Goal: Information Seeking & Learning: Understand process/instructions

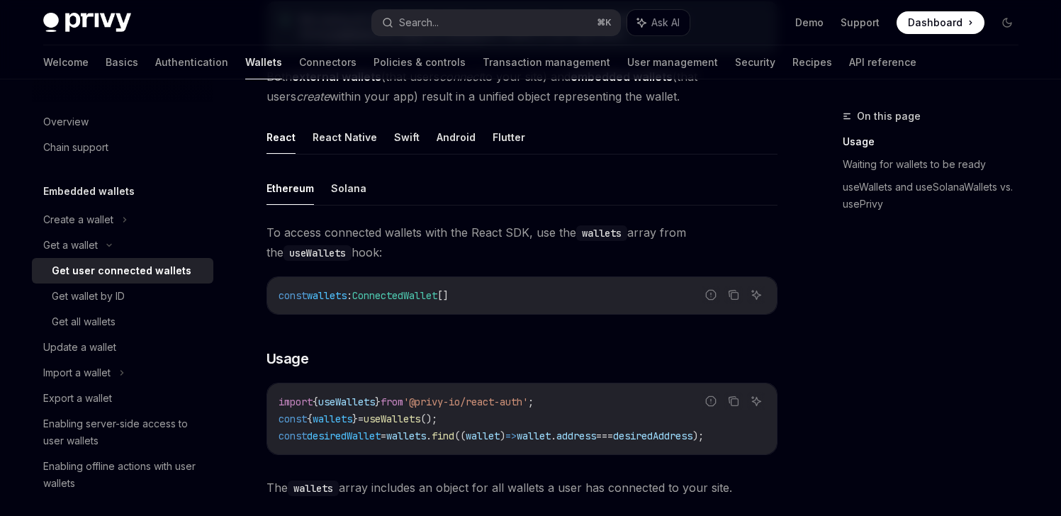
scroll to position [420, 0]
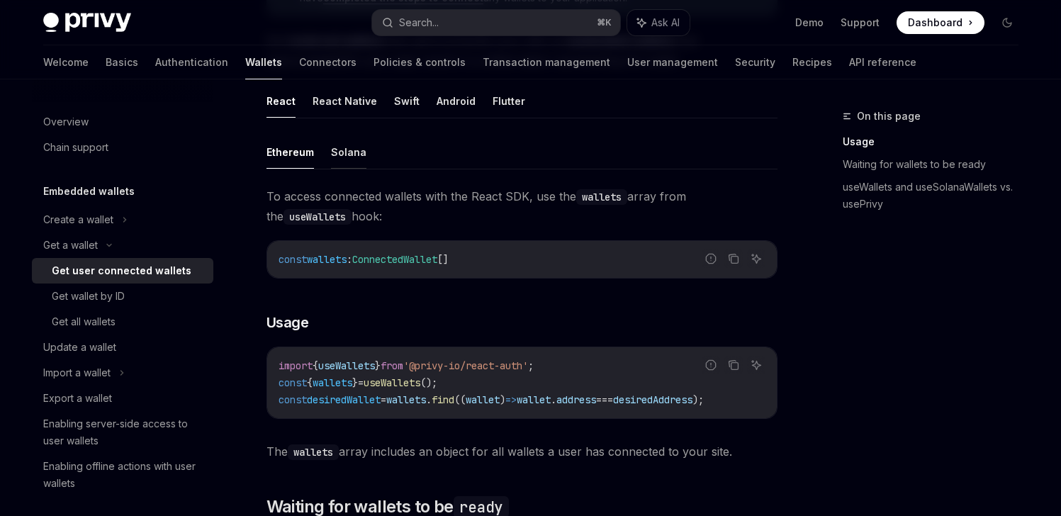
click at [345, 156] on button "Solana" at bounding box center [348, 151] width 35 height 33
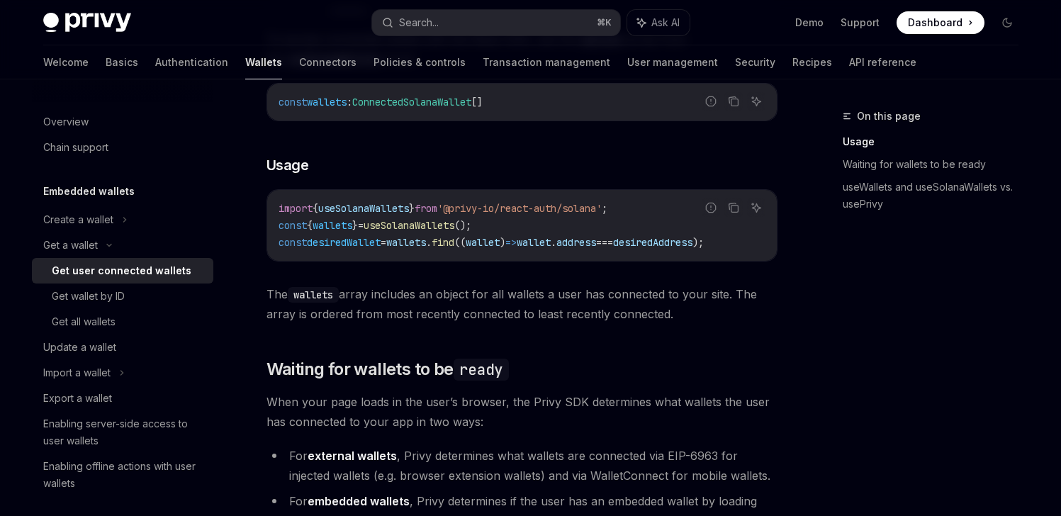
scroll to position [672, 0]
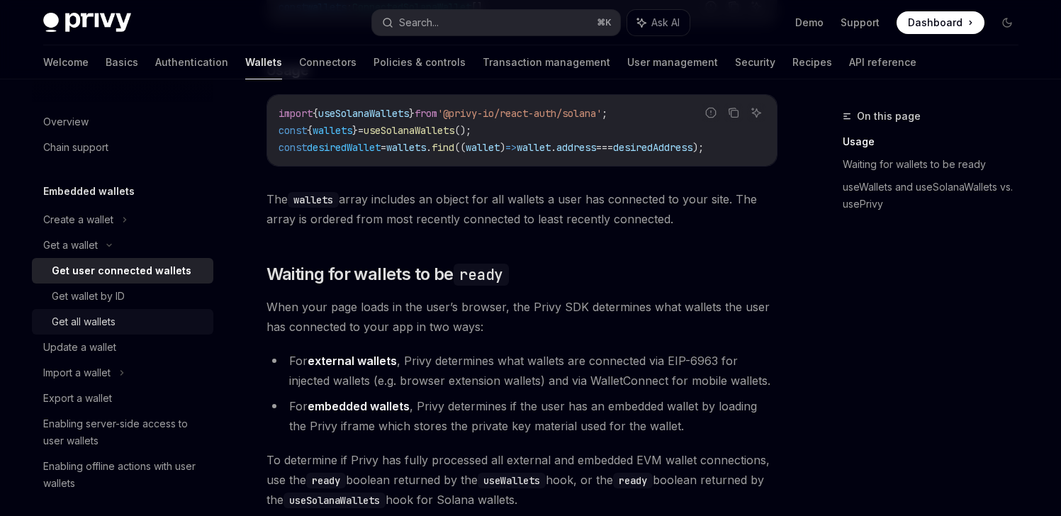
click at [113, 323] on div "Get all wallets" at bounding box center [84, 321] width 64 height 17
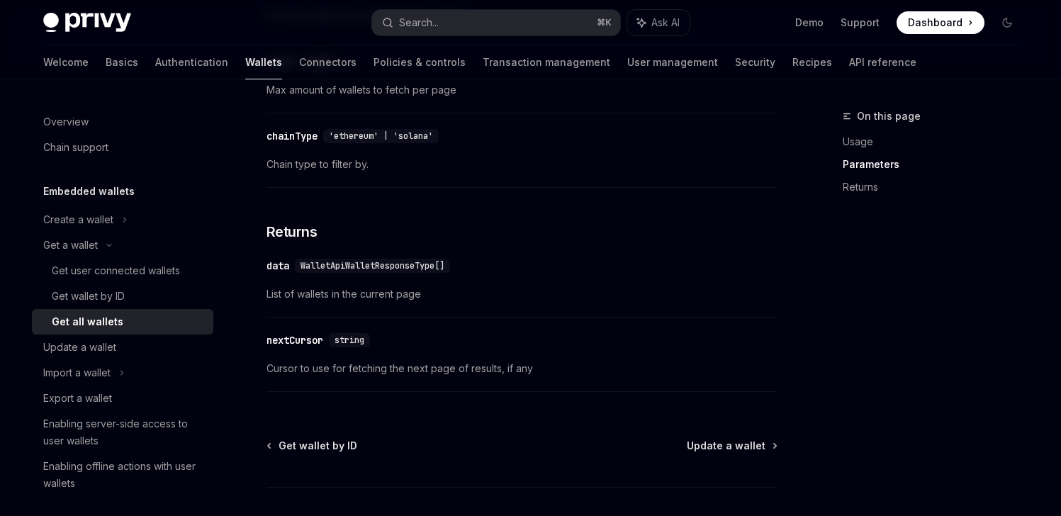
scroll to position [753, 0]
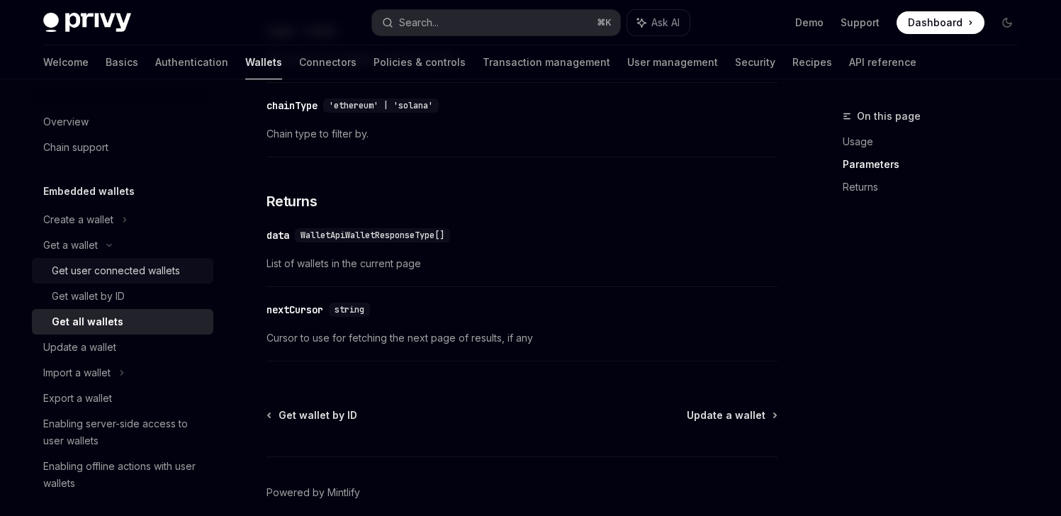
click at [104, 275] on div "Get user connected wallets" at bounding box center [116, 270] width 128 height 17
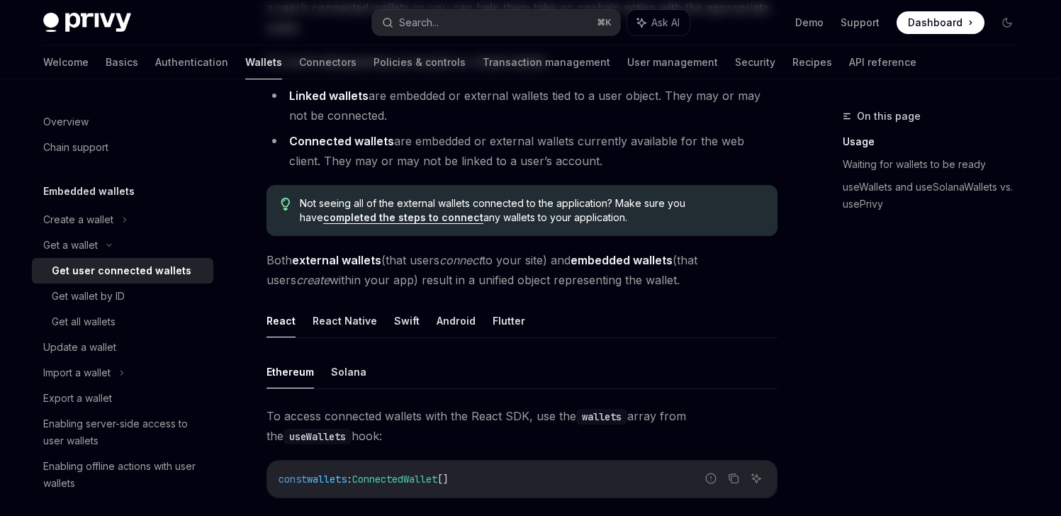
scroll to position [232, 0]
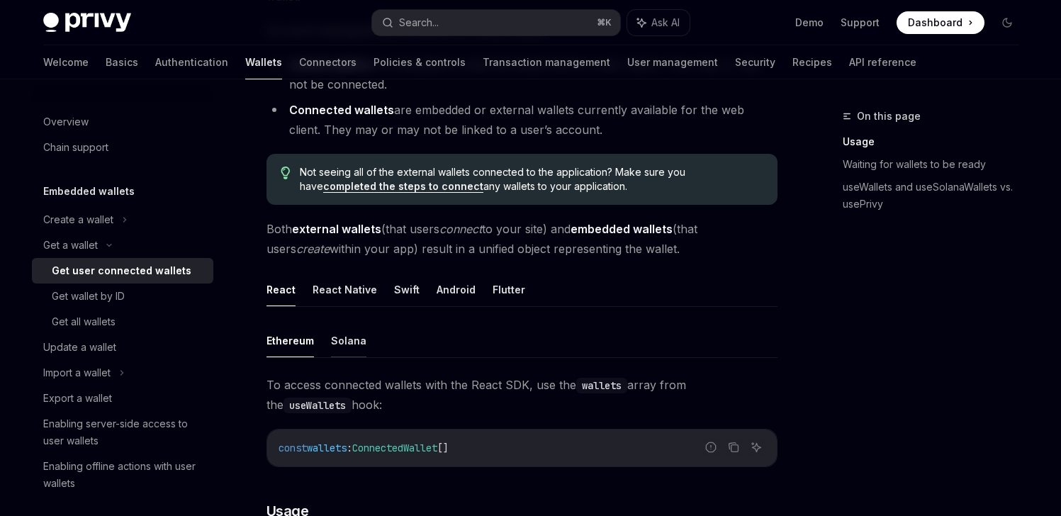
click at [354, 340] on button "Solana" at bounding box center [348, 340] width 35 height 33
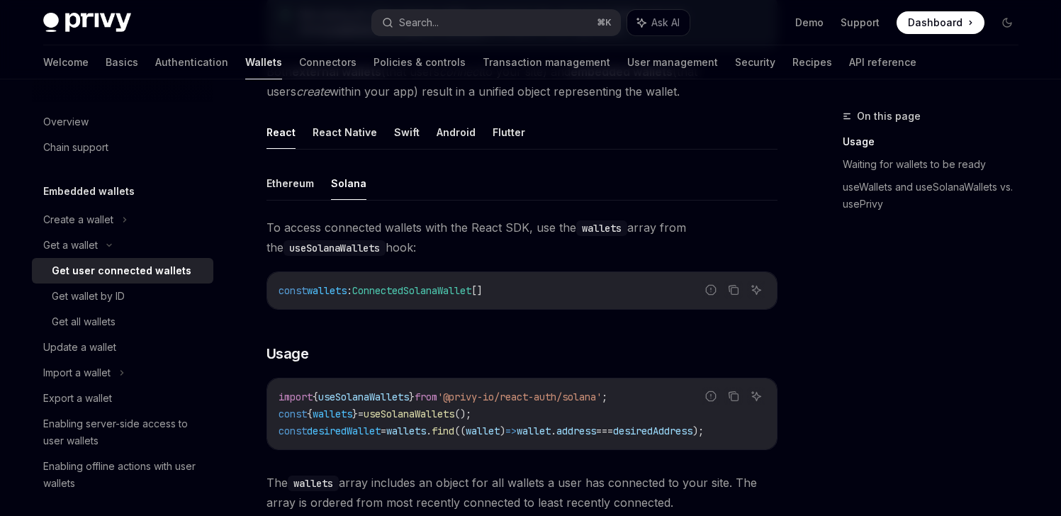
scroll to position [453, 0]
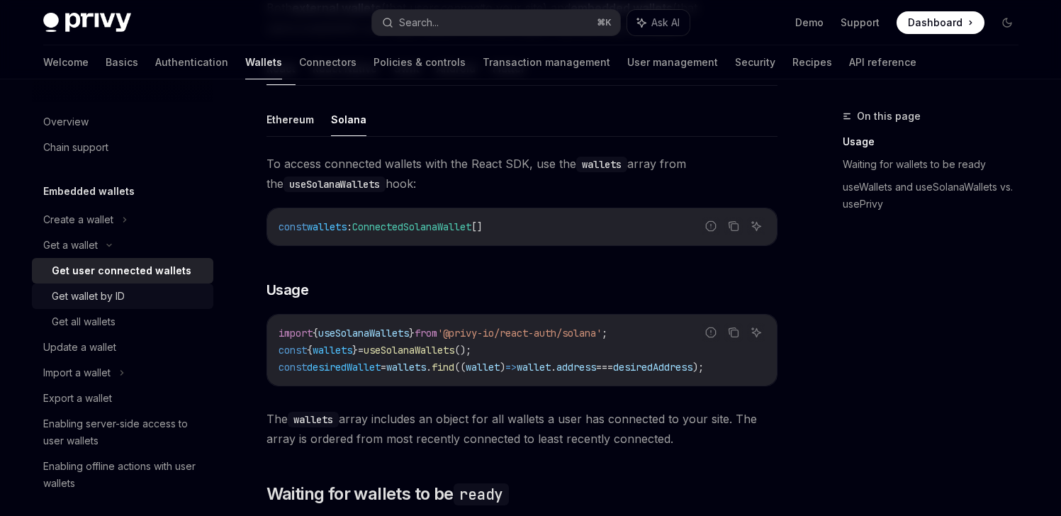
click at [117, 300] on div "Get wallet by ID" at bounding box center [88, 296] width 73 height 17
type textarea "*"
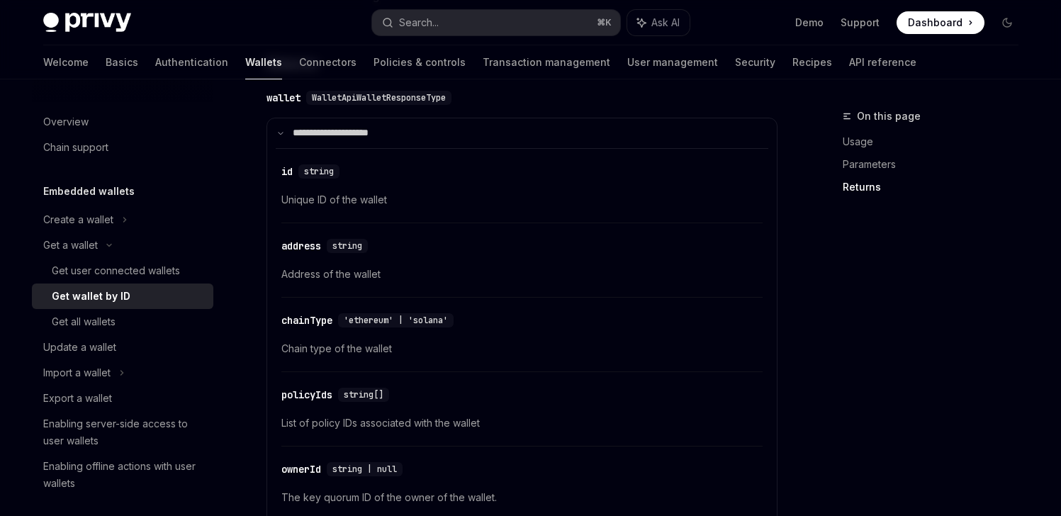
scroll to position [650, 0]
